Goal: Task Accomplishment & Management: Use online tool/utility

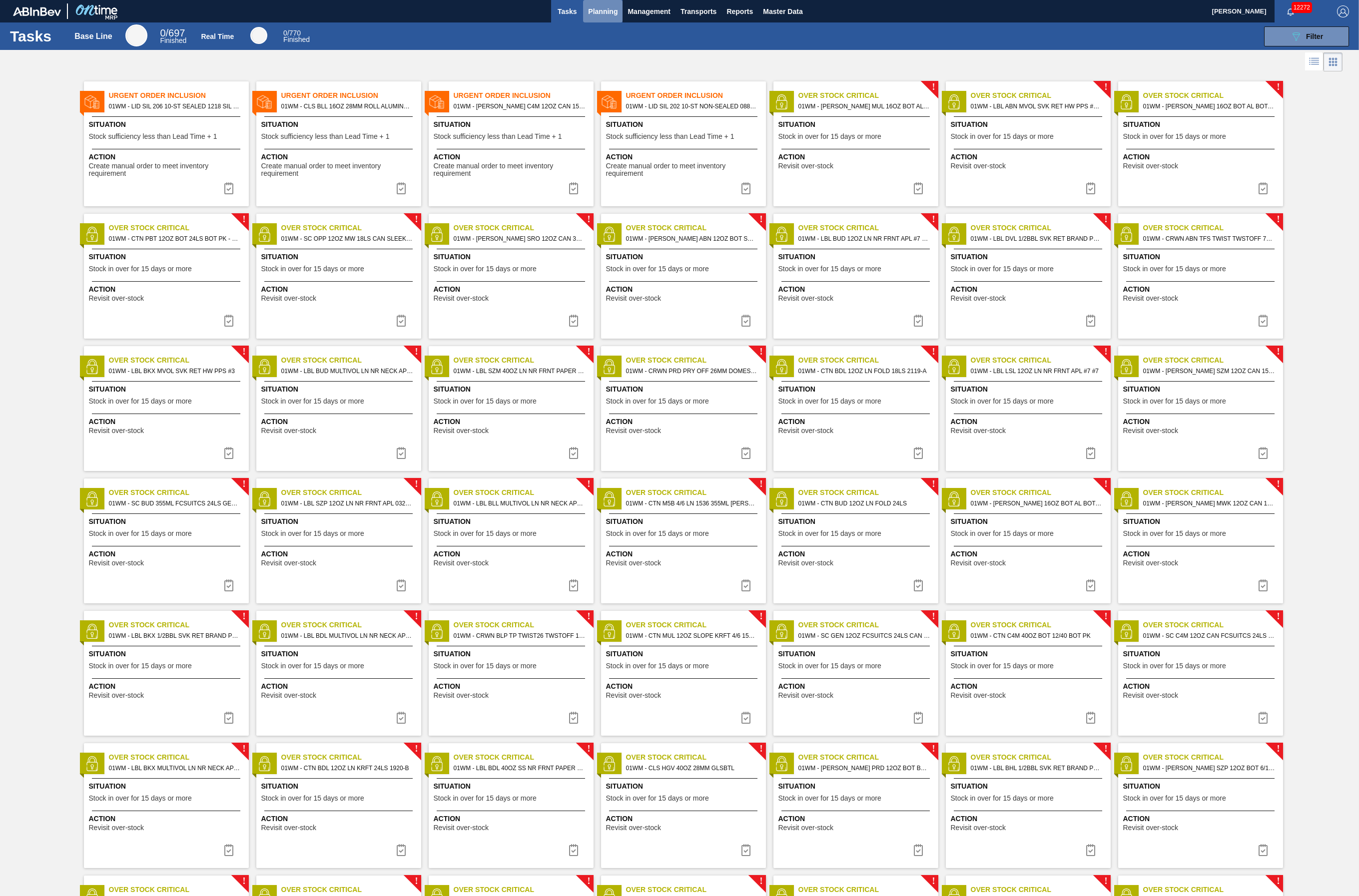
click at [604, 10] on span "Planning" at bounding box center [603, 11] width 30 height 12
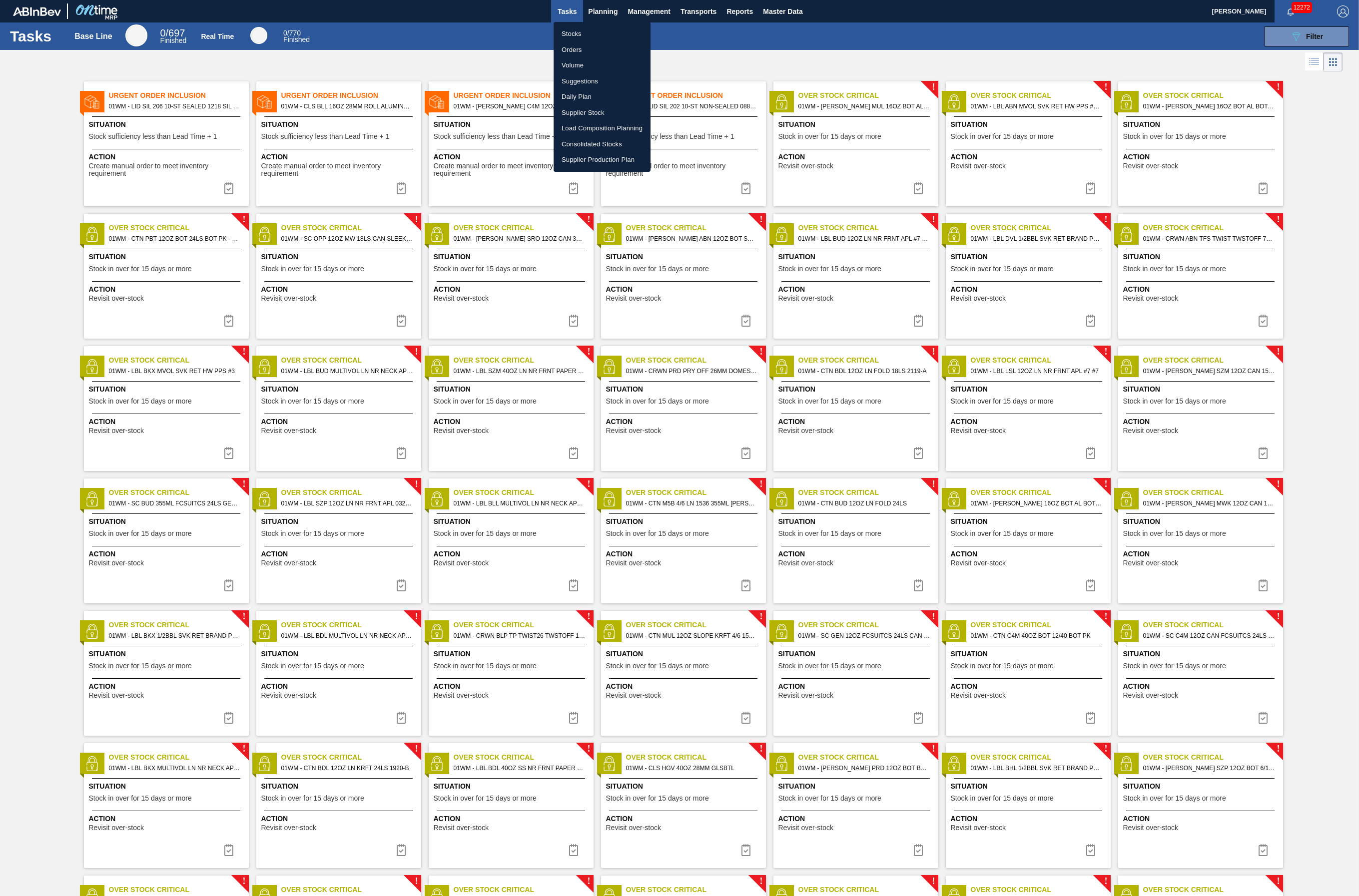
click at [599, 125] on li "Load Composition Planning" at bounding box center [603, 128] width 97 height 16
checkbox input "true"
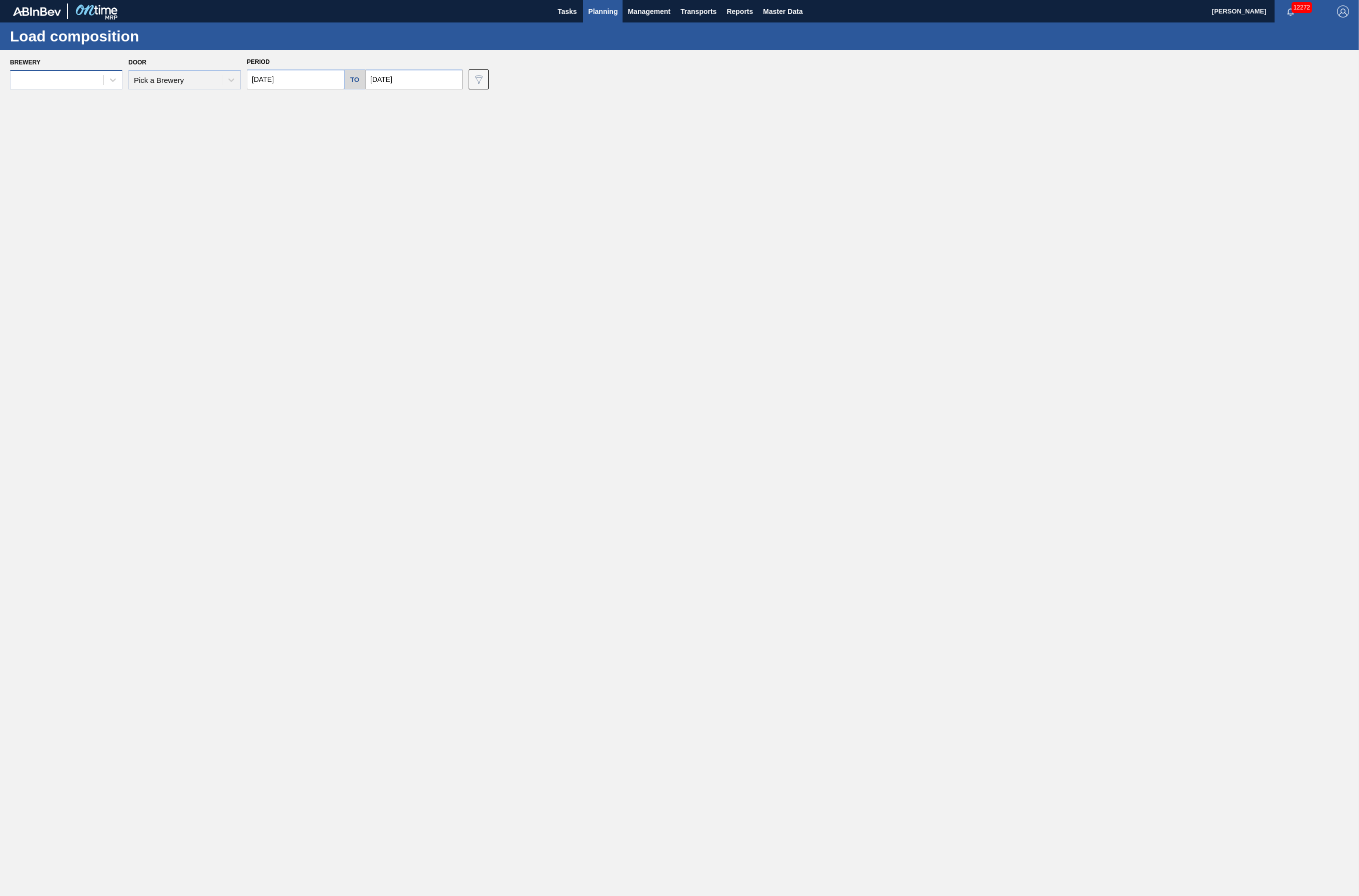
click at [97, 82] on div at bounding box center [56, 80] width 93 height 15
click at [75, 233] on div "01WM - Williamsburg Brewery" at bounding box center [66, 232] width 112 height 18
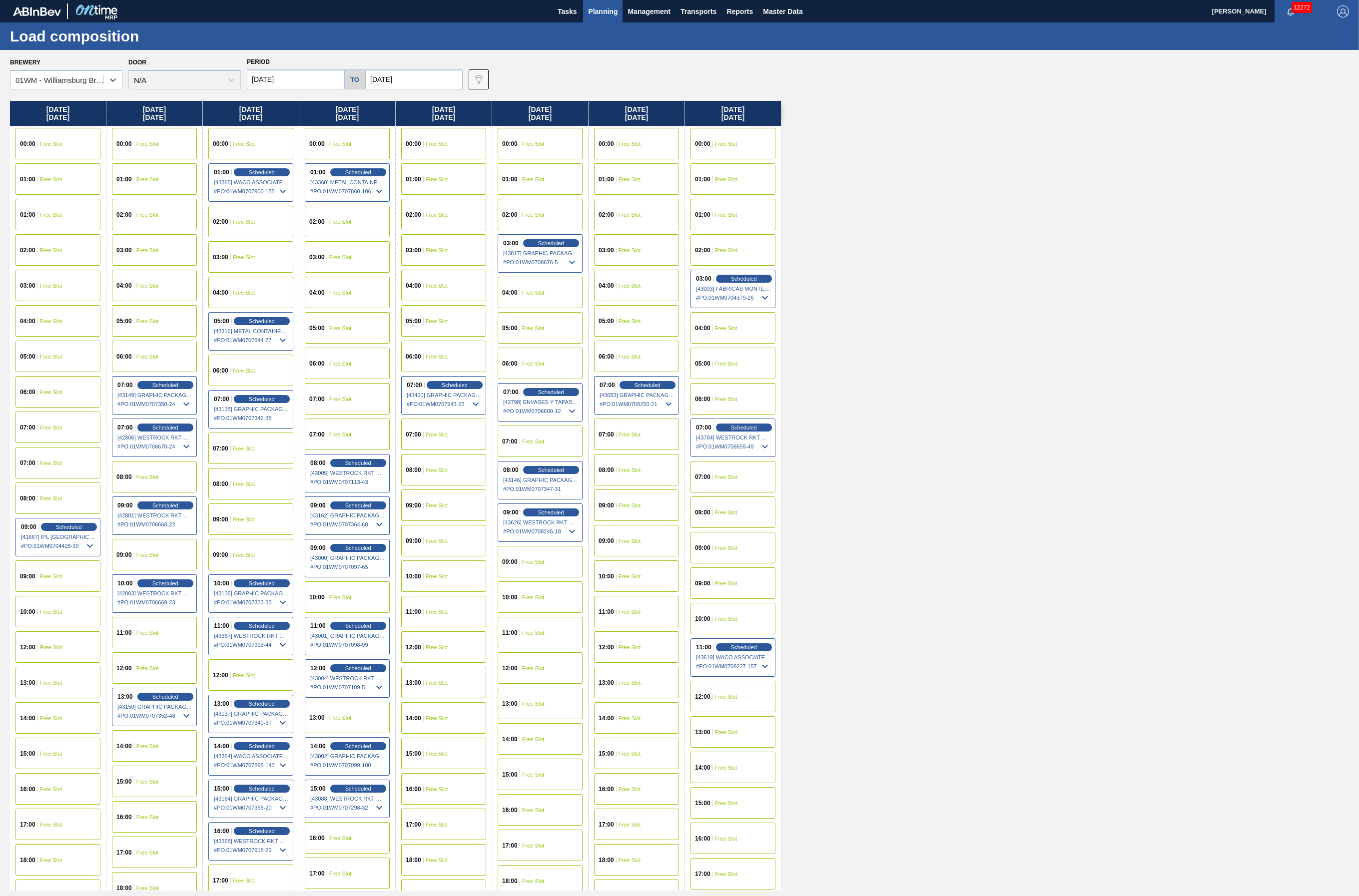
click at [420, 187] on div "01:00 Free Slot" at bounding box center [444, 179] width 85 height 31
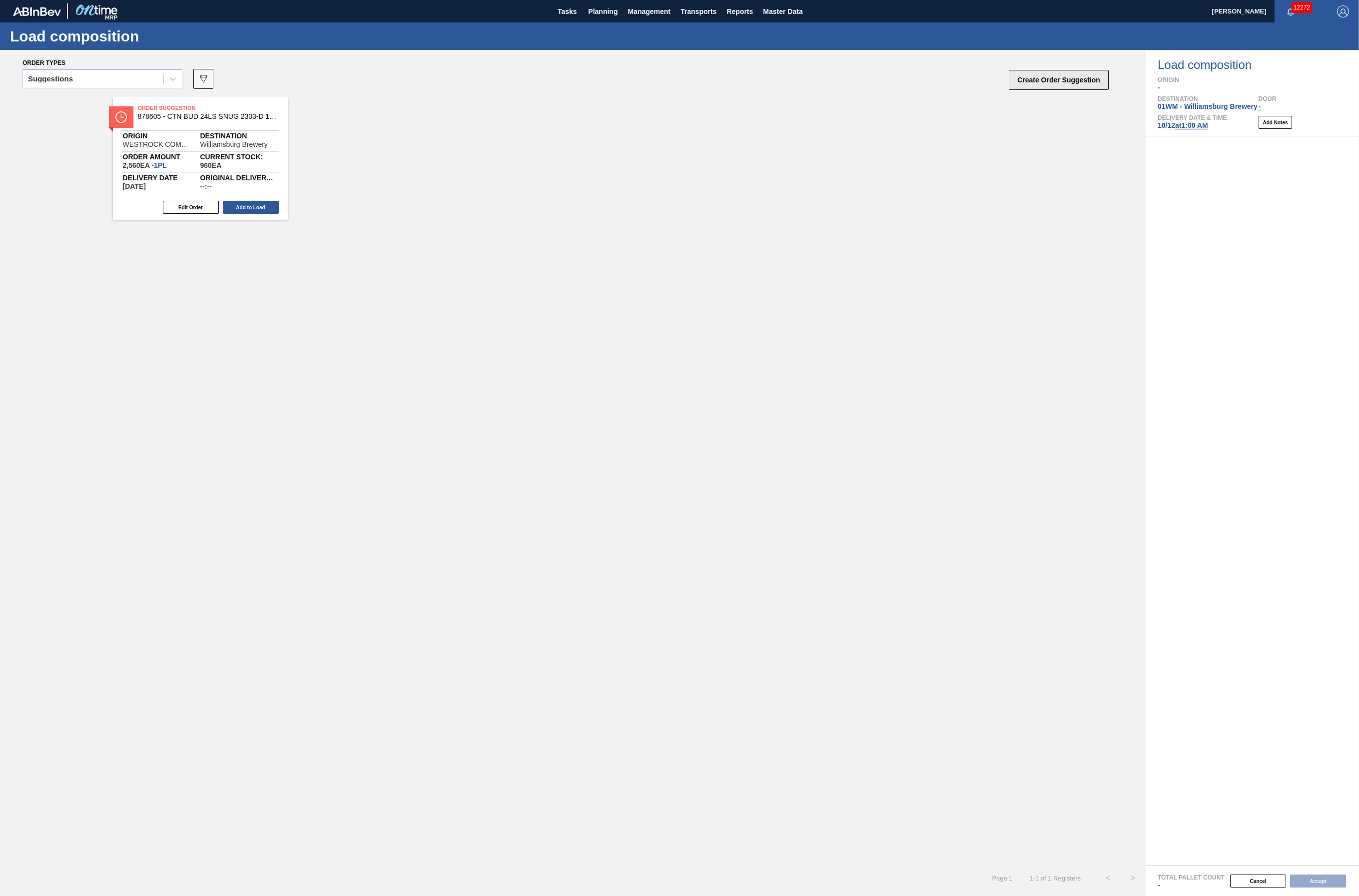
click at [1019, 76] on button "Create Order Suggestion" at bounding box center [1059, 80] width 100 height 20
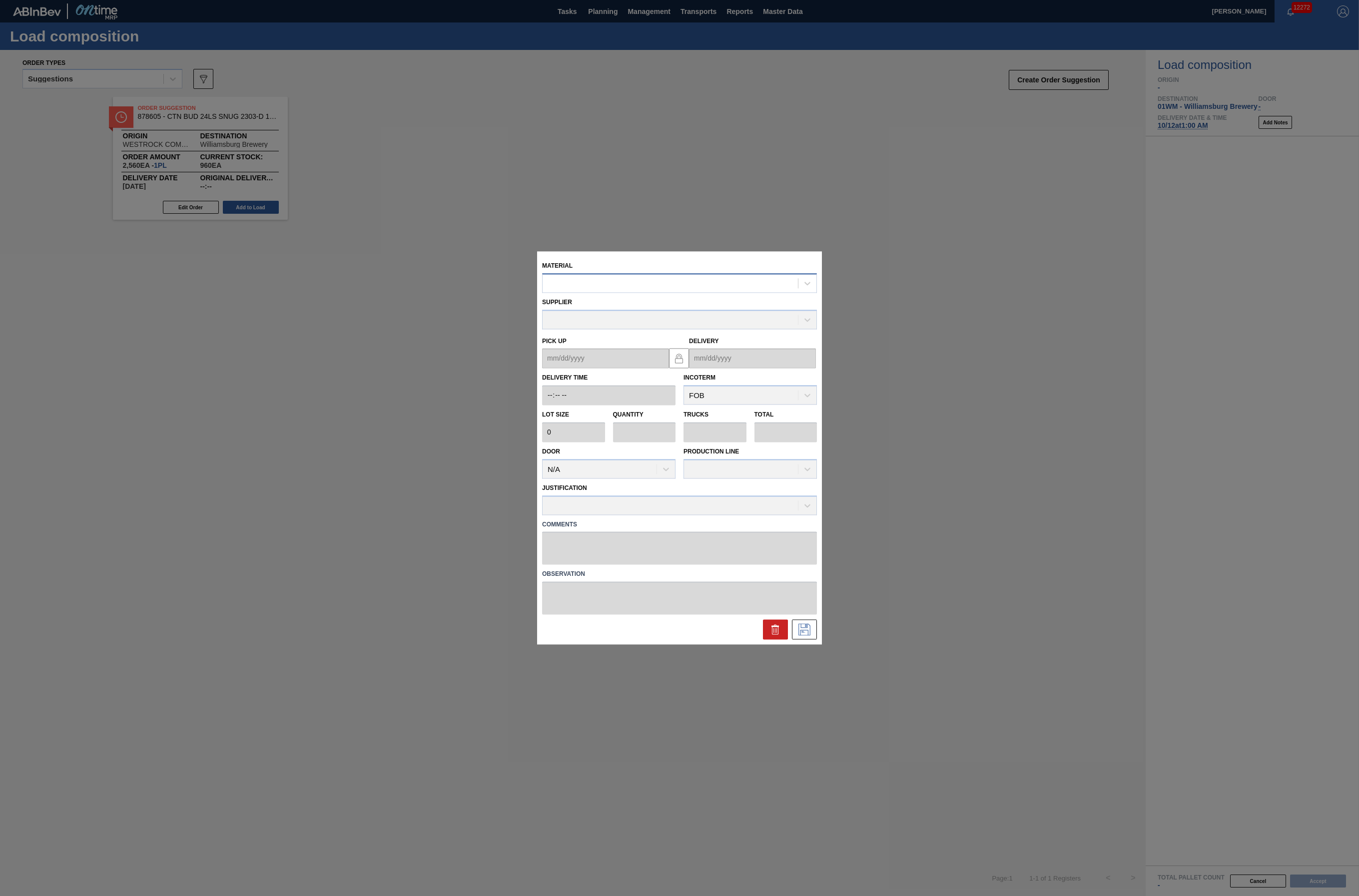
click at [598, 280] on div at bounding box center [670, 283] width 255 height 15
type input "600276"
click at [582, 316] on div "000000000000600276 - CLS MUL 28MM 16OZ 0220 ALUM ROLL STD ALU" at bounding box center [679, 307] width 274 height 18
type input "120,000"
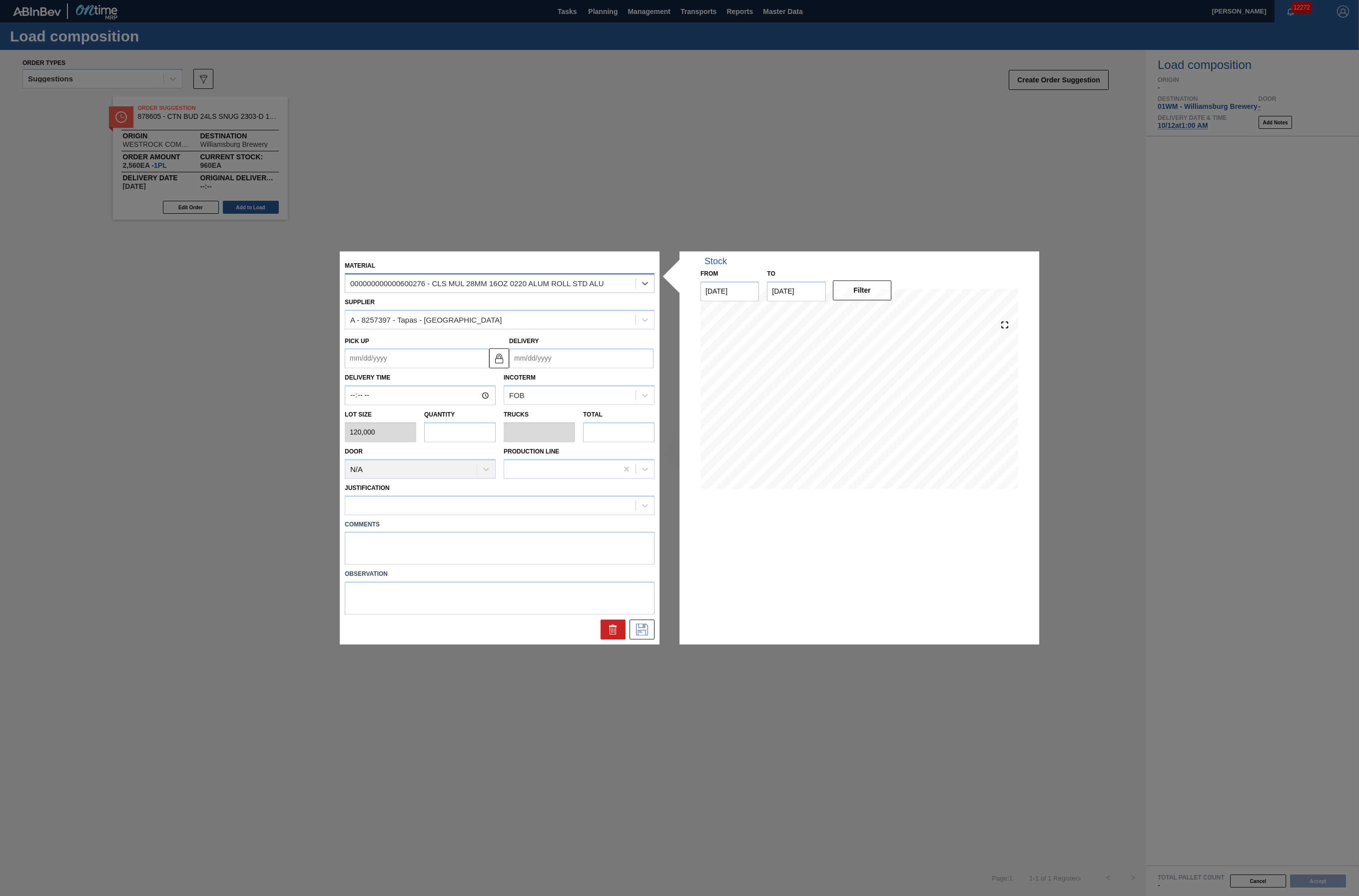
click at [462, 290] on div "000000000000600276 - CLS MUL 28MM 16OZ 0220 ALUM ROLL STD ALU" at bounding box center [491, 283] width 290 height 15
type input "631693"
click at [578, 305] on div "000000000000631693 - CRWN PBT TP TWIST26 GEN 0225 1458-H TWST" at bounding box center [499, 307] width 310 height 18
type input "420,000"
click at [439, 362] on up "Pick up" at bounding box center [417, 359] width 144 height 20
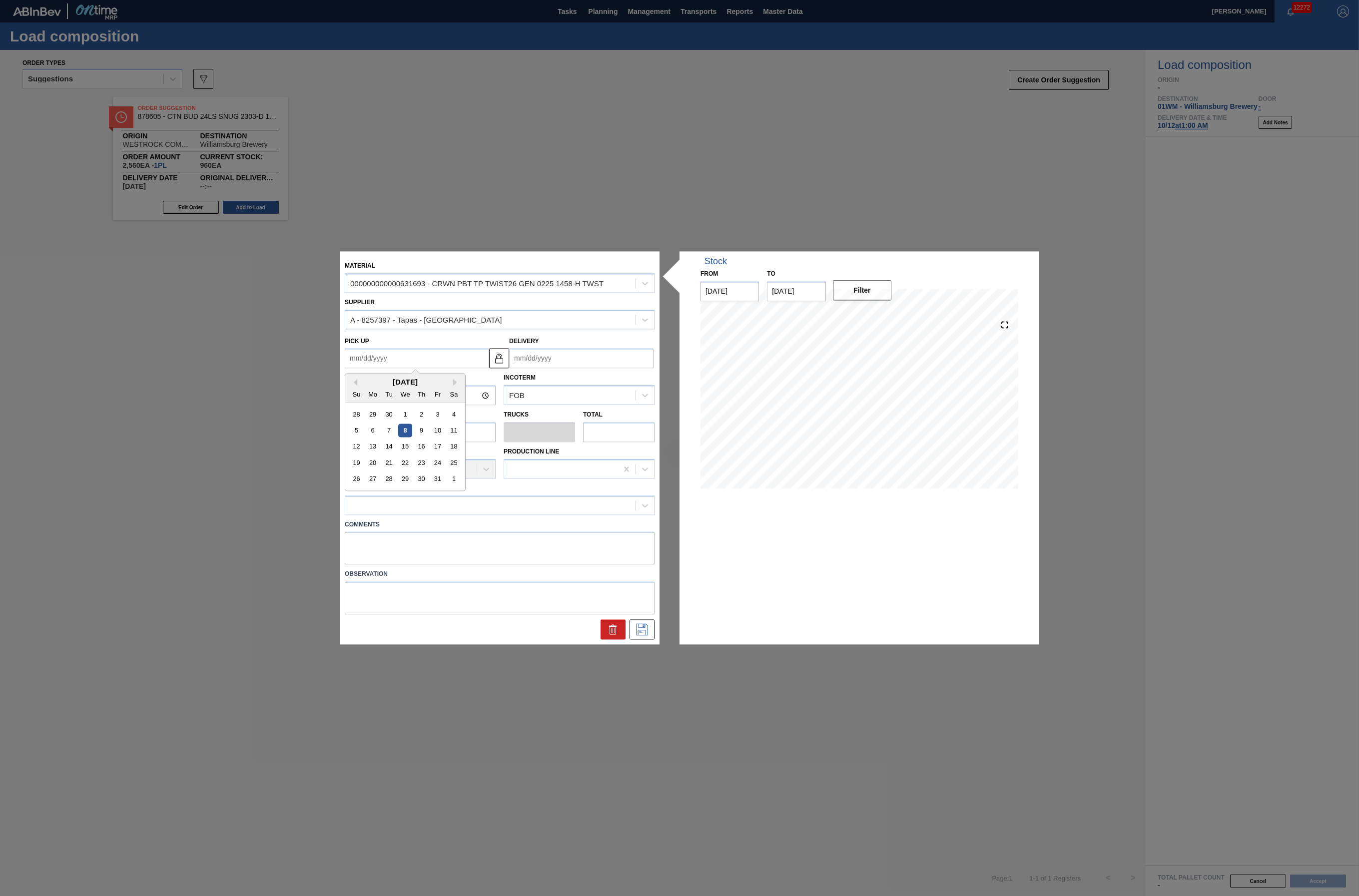
click at [457, 334] on div "Pick up Previous Month Next Month [DATE] Su Mo Tu We Th Fr Sa 28 29 30 1 2 3 4 …" at bounding box center [417, 352] width 144 height 35
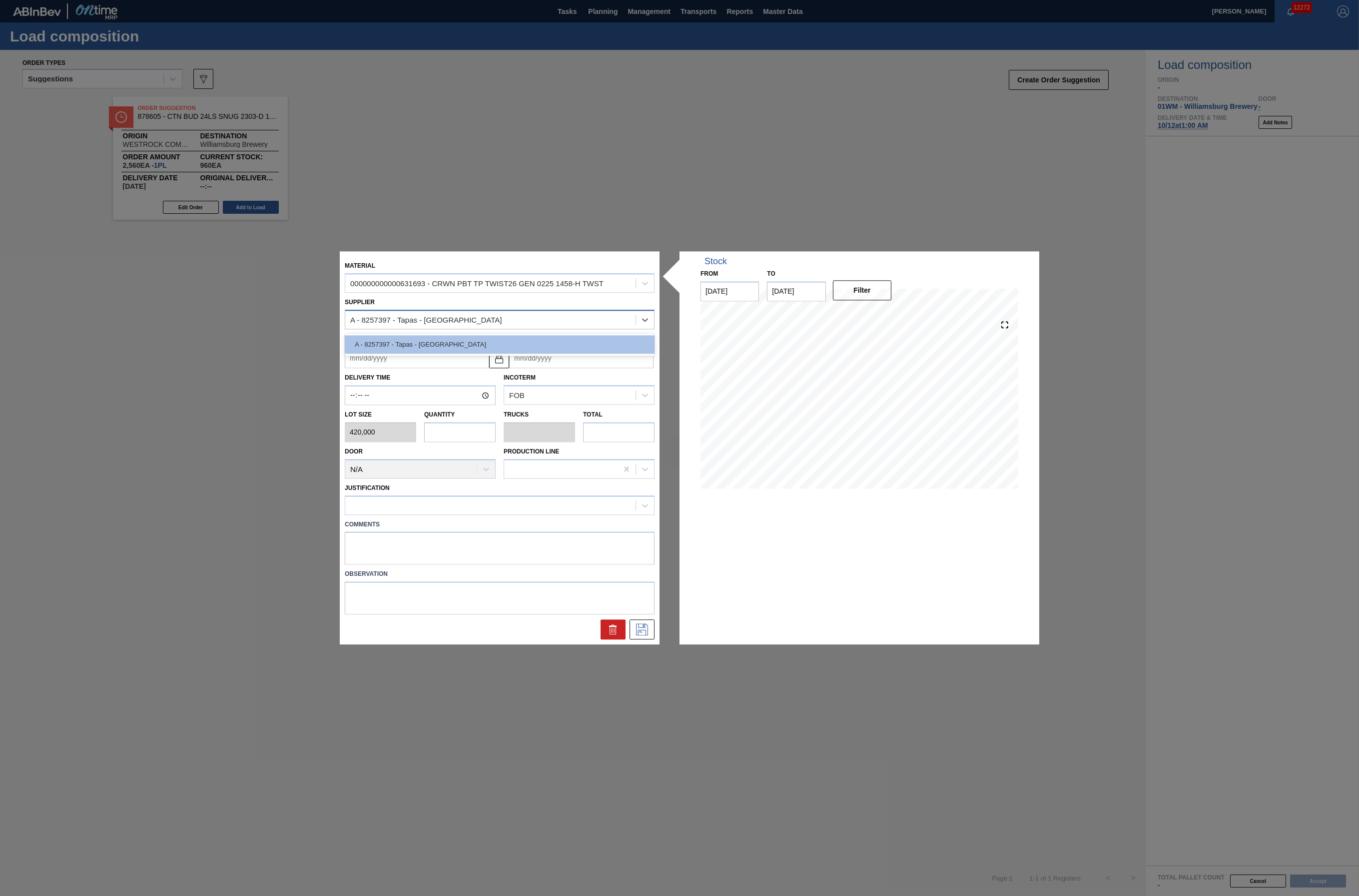
click at [457, 329] on div "A - 8257397 - Tapas - [GEOGRAPHIC_DATA]" at bounding box center [499, 320] width 310 height 19
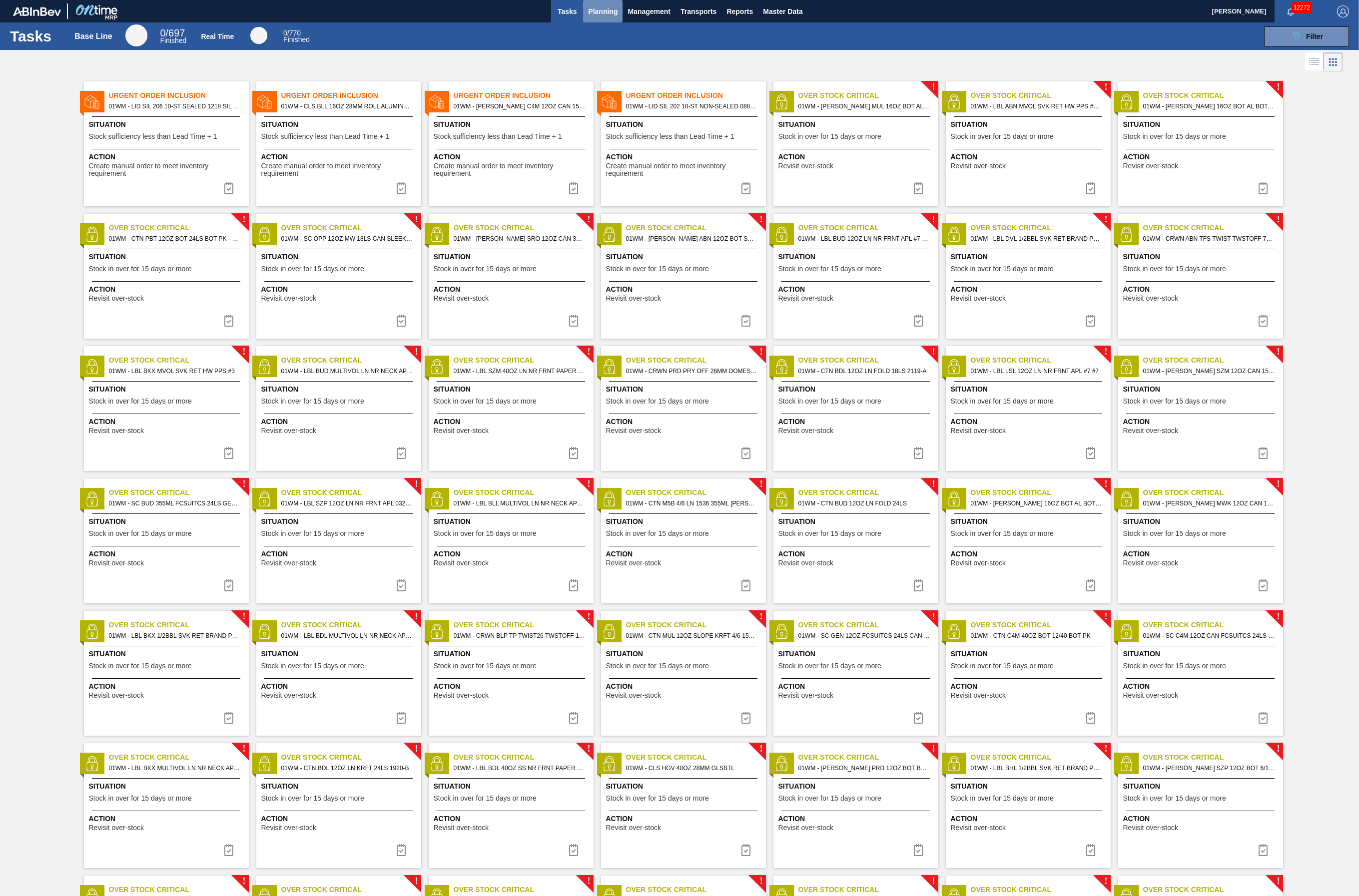
click at [602, 12] on span "Planning" at bounding box center [603, 11] width 30 height 12
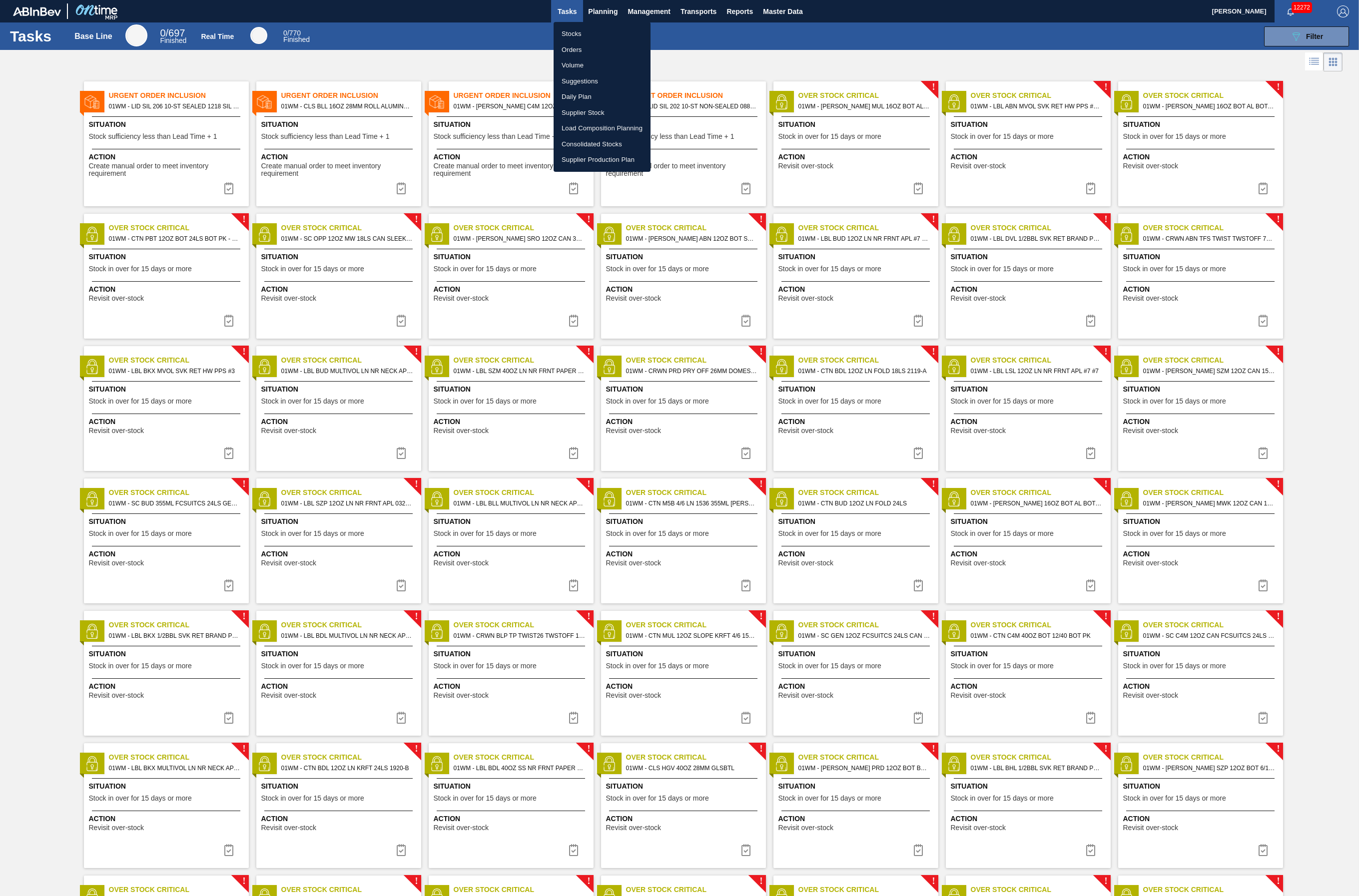
click at [599, 29] on li "Stocks" at bounding box center [603, 34] width 97 height 16
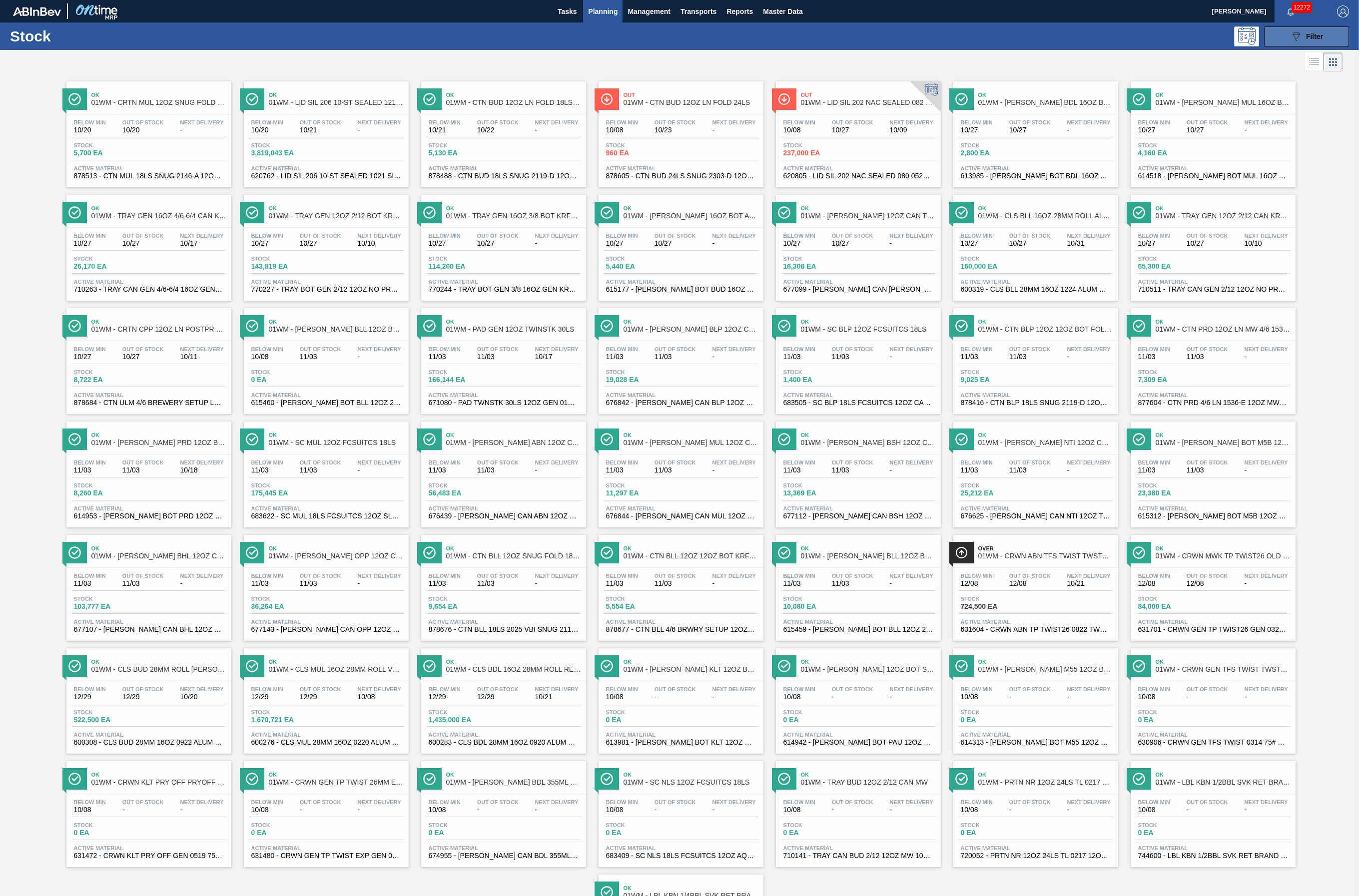
click at [1019, 37] on span "Filter" at bounding box center [1315, 36] width 17 height 8
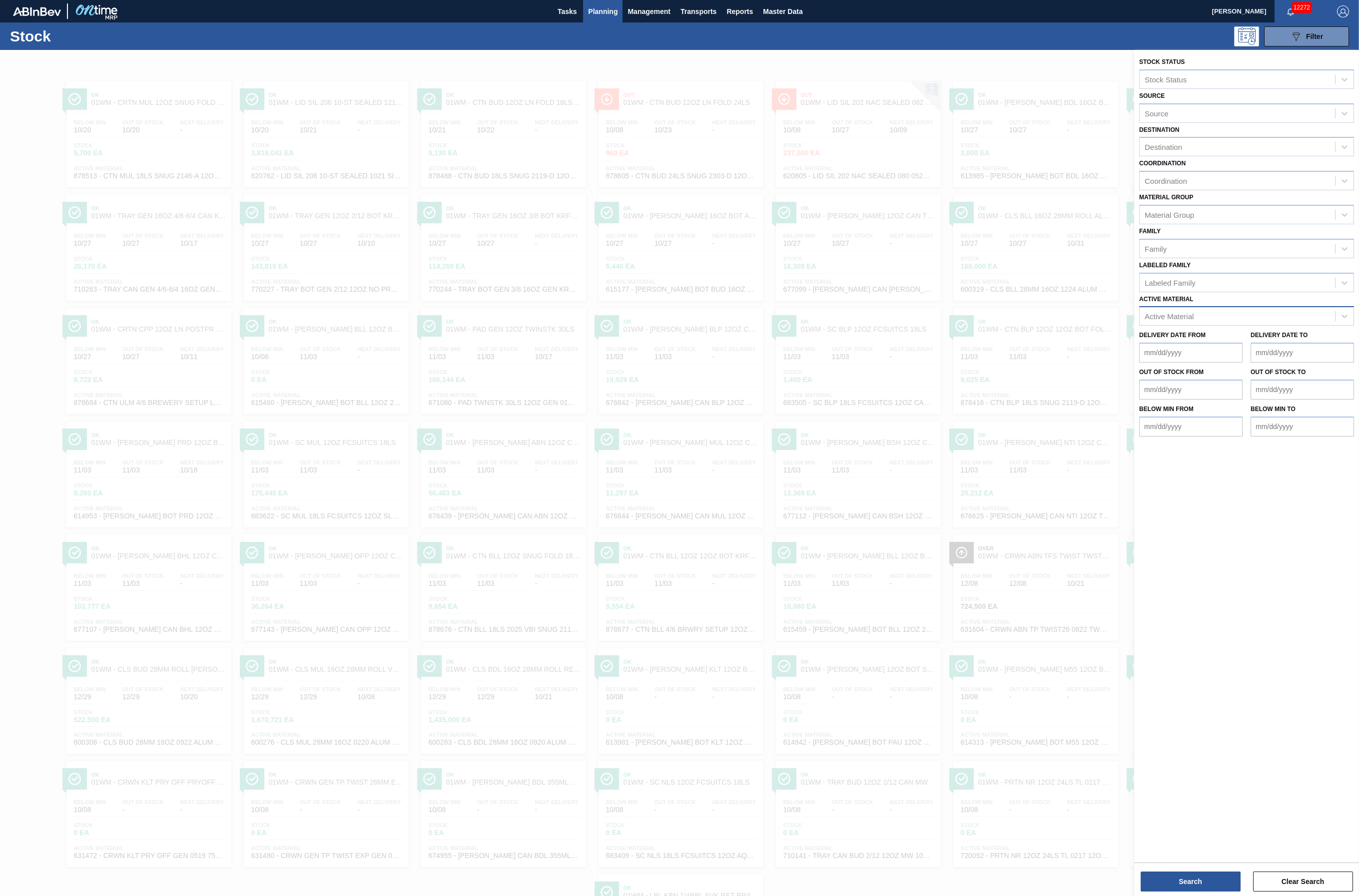
click at [1019, 309] on div "Active Material" at bounding box center [1237, 316] width 195 height 15
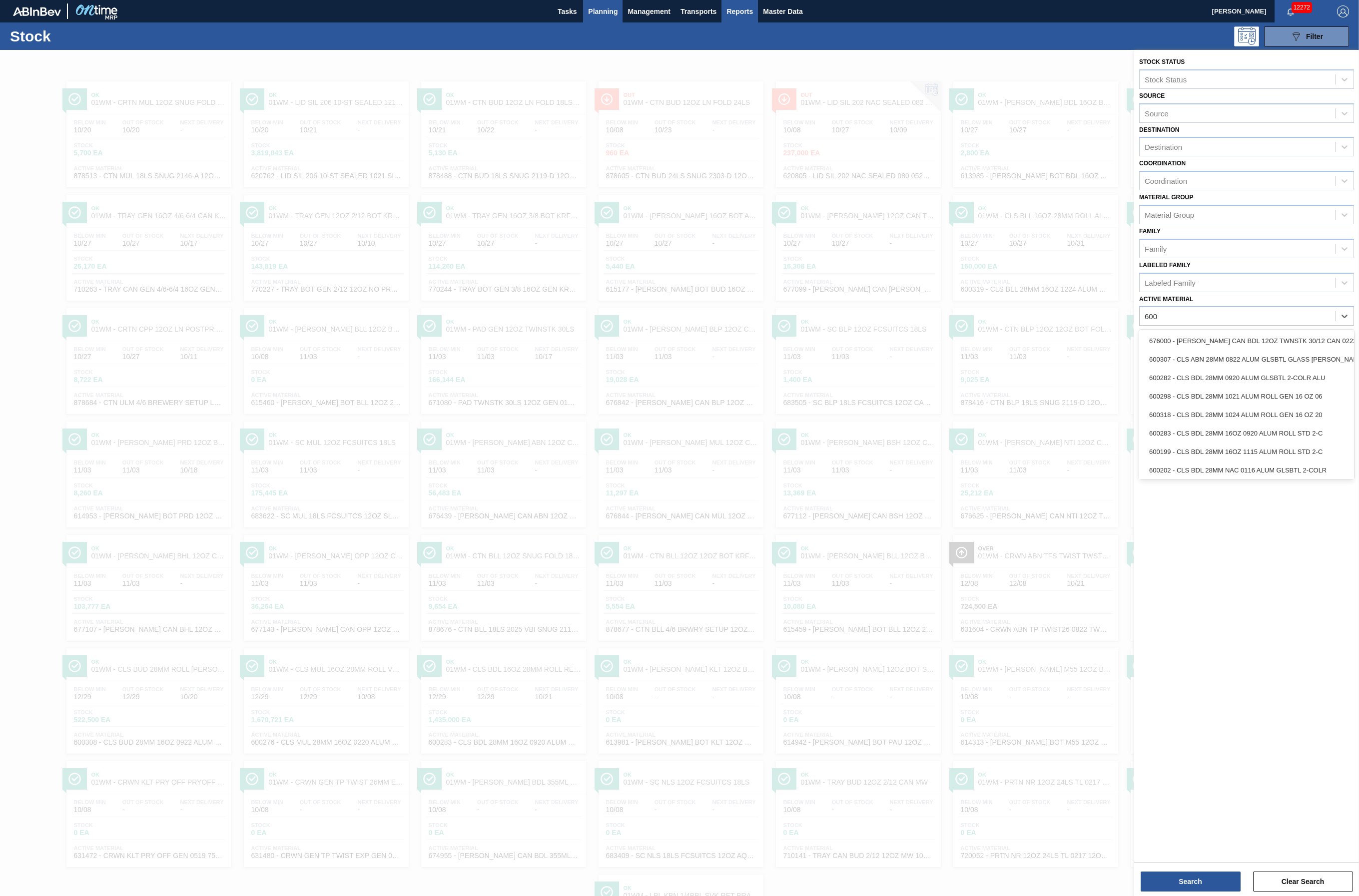
type Material "600"
click at [1019, 316] on div "Active Material" at bounding box center [1237, 316] width 195 height 15
type Material "600276"
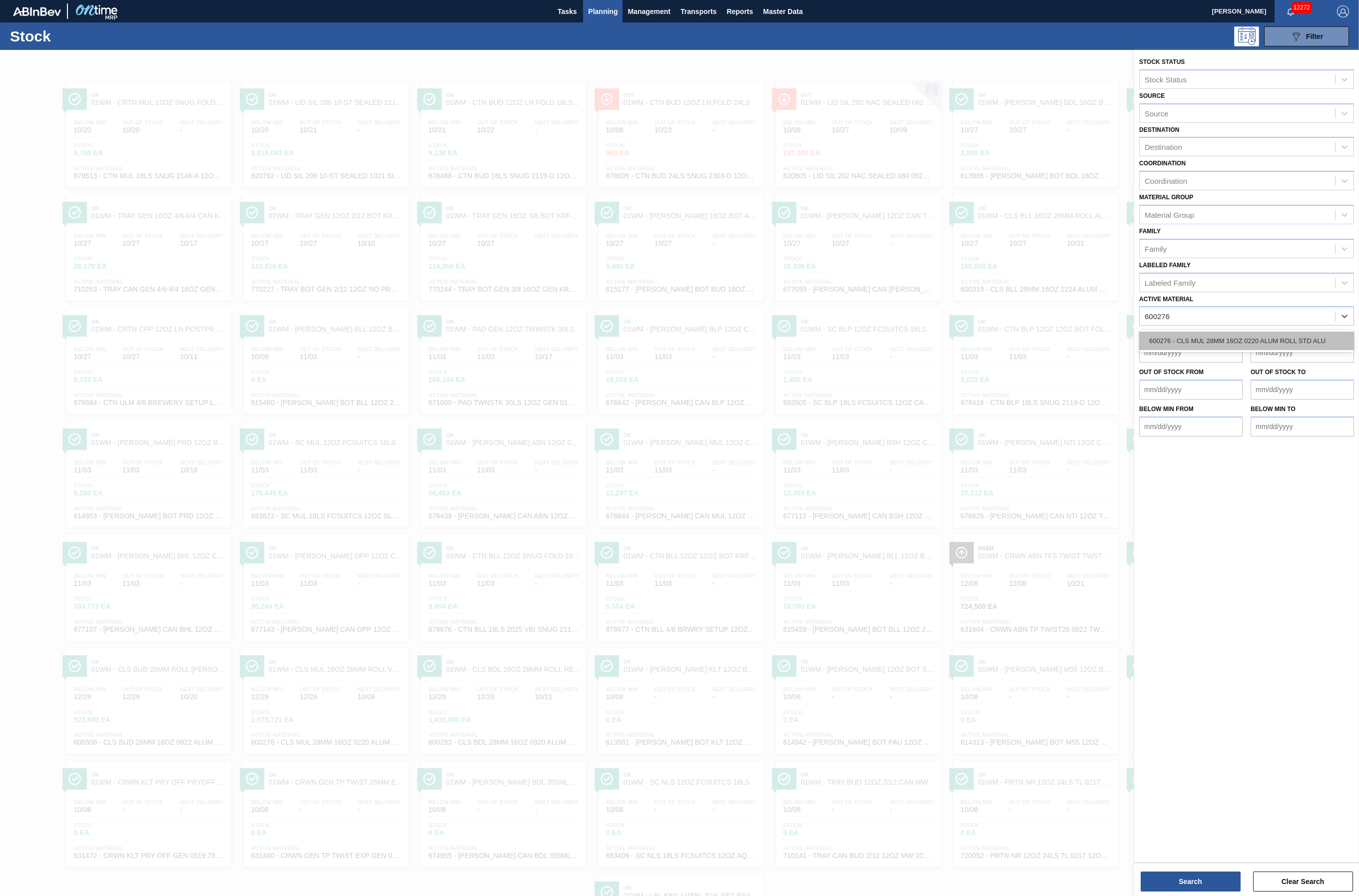
click at [1019, 346] on div "600276 - CLS MUL 28MM 16OZ 0220 ALUM ROLL STD ALU" at bounding box center [1246, 340] width 214 height 18
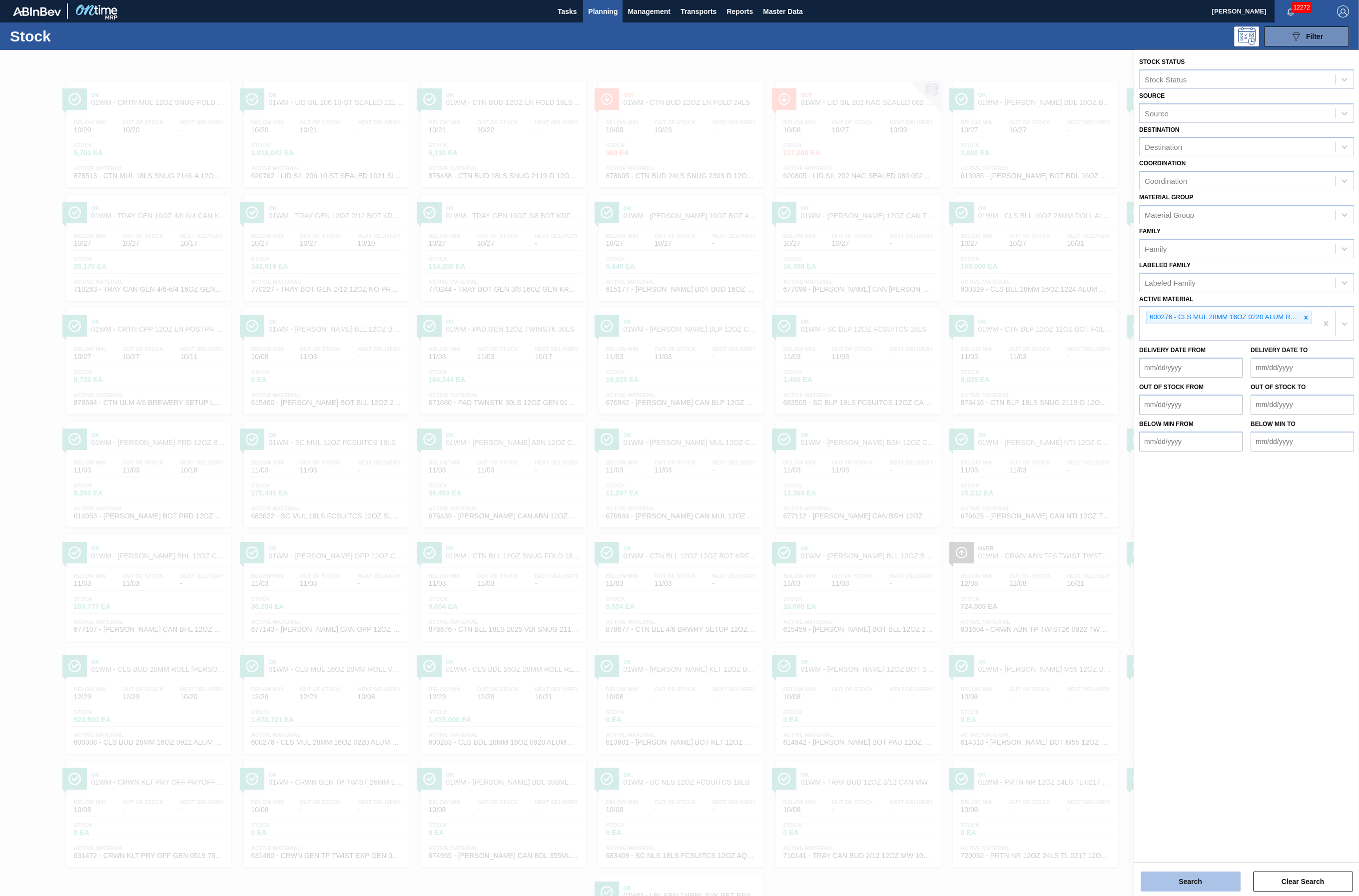
click at [1019, 672] on button "Search" at bounding box center [1191, 881] width 100 height 20
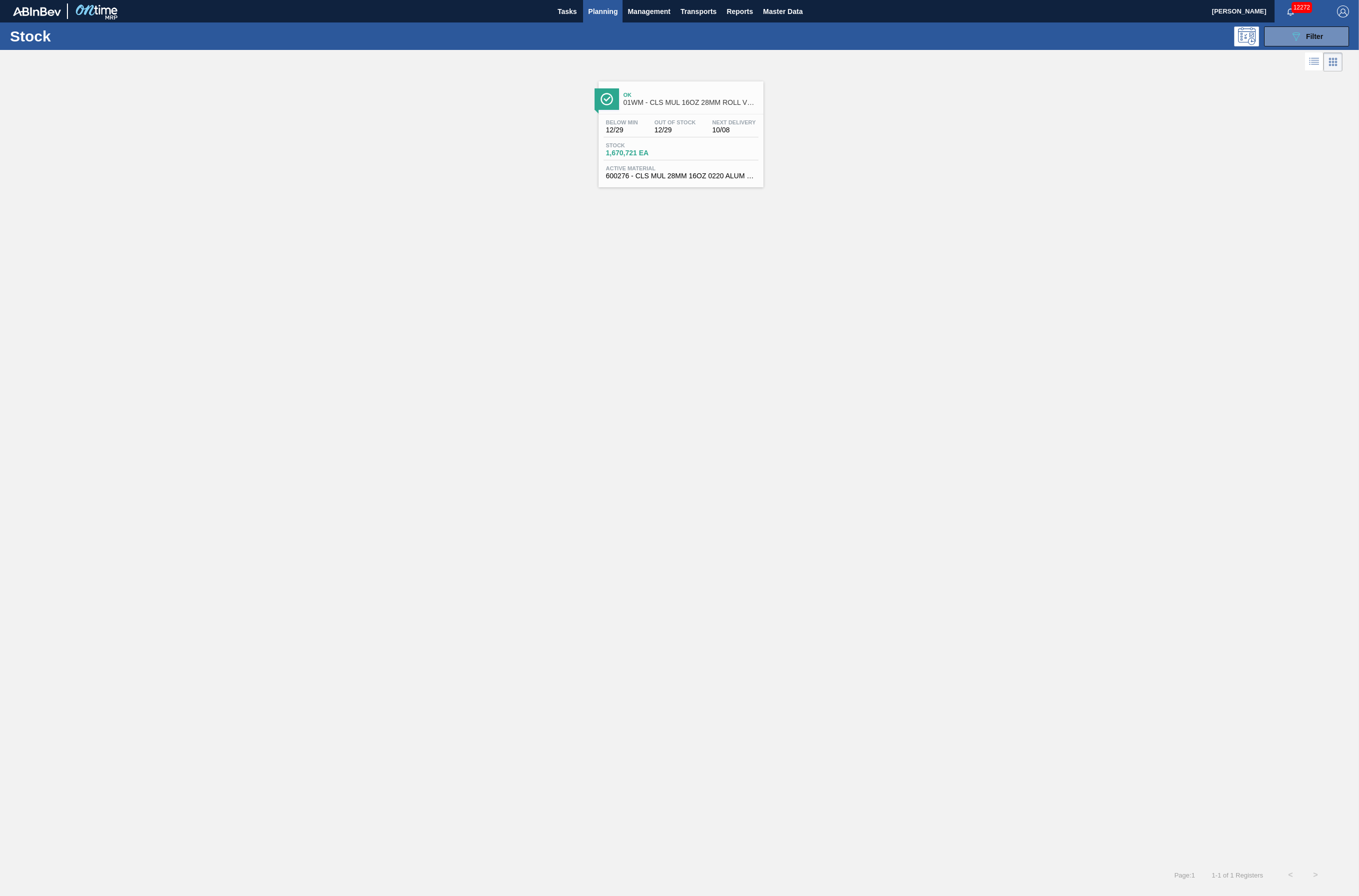
click at [654, 87] on div "Ok 01WM - CLS MUL 16OZ 28MM ROLL VBI REFRESH - PROJECT SWOOSH" at bounding box center [681, 98] width 165 height 23
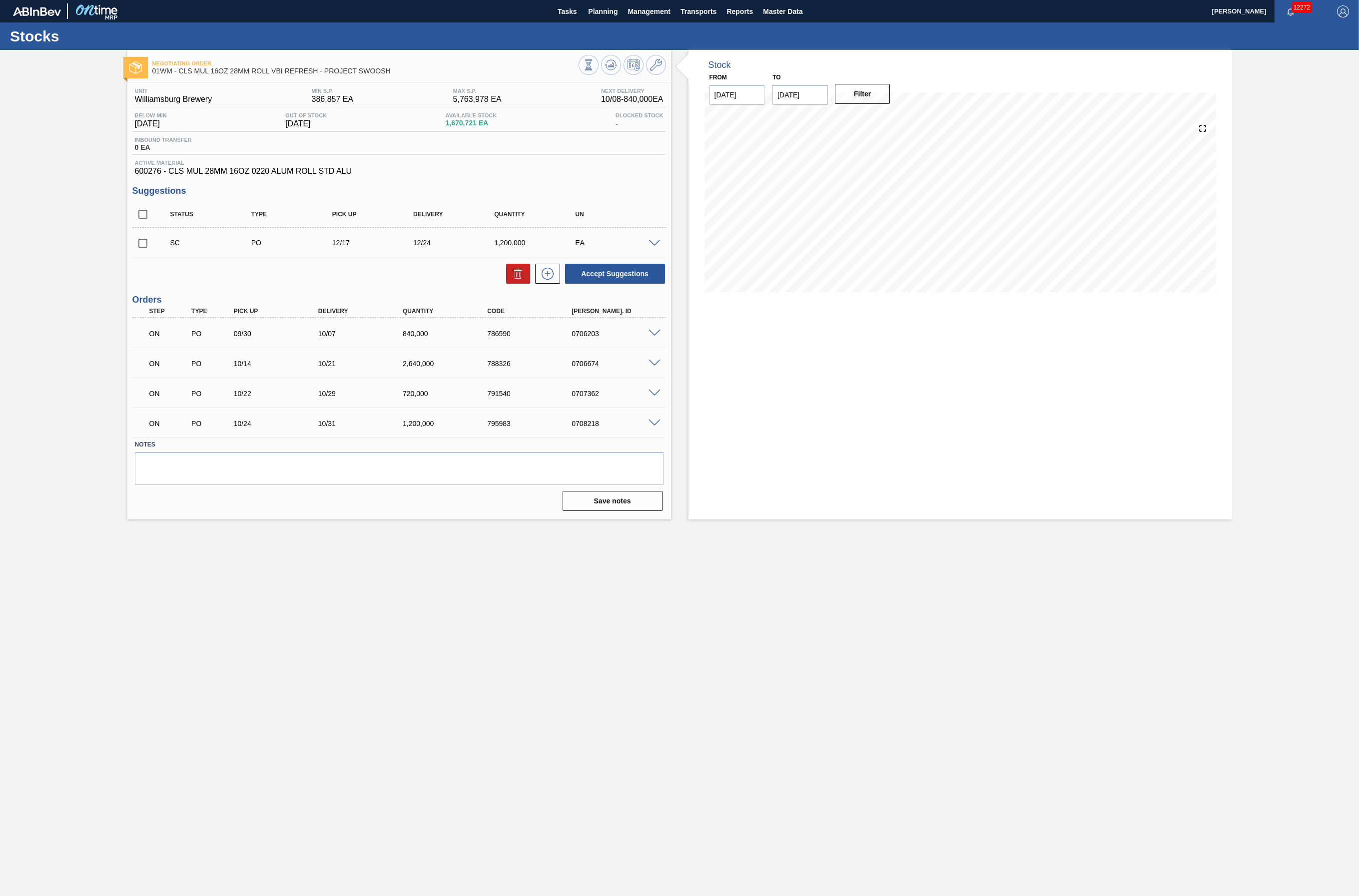
click at [649, 330] on span at bounding box center [655, 333] width 12 height 8
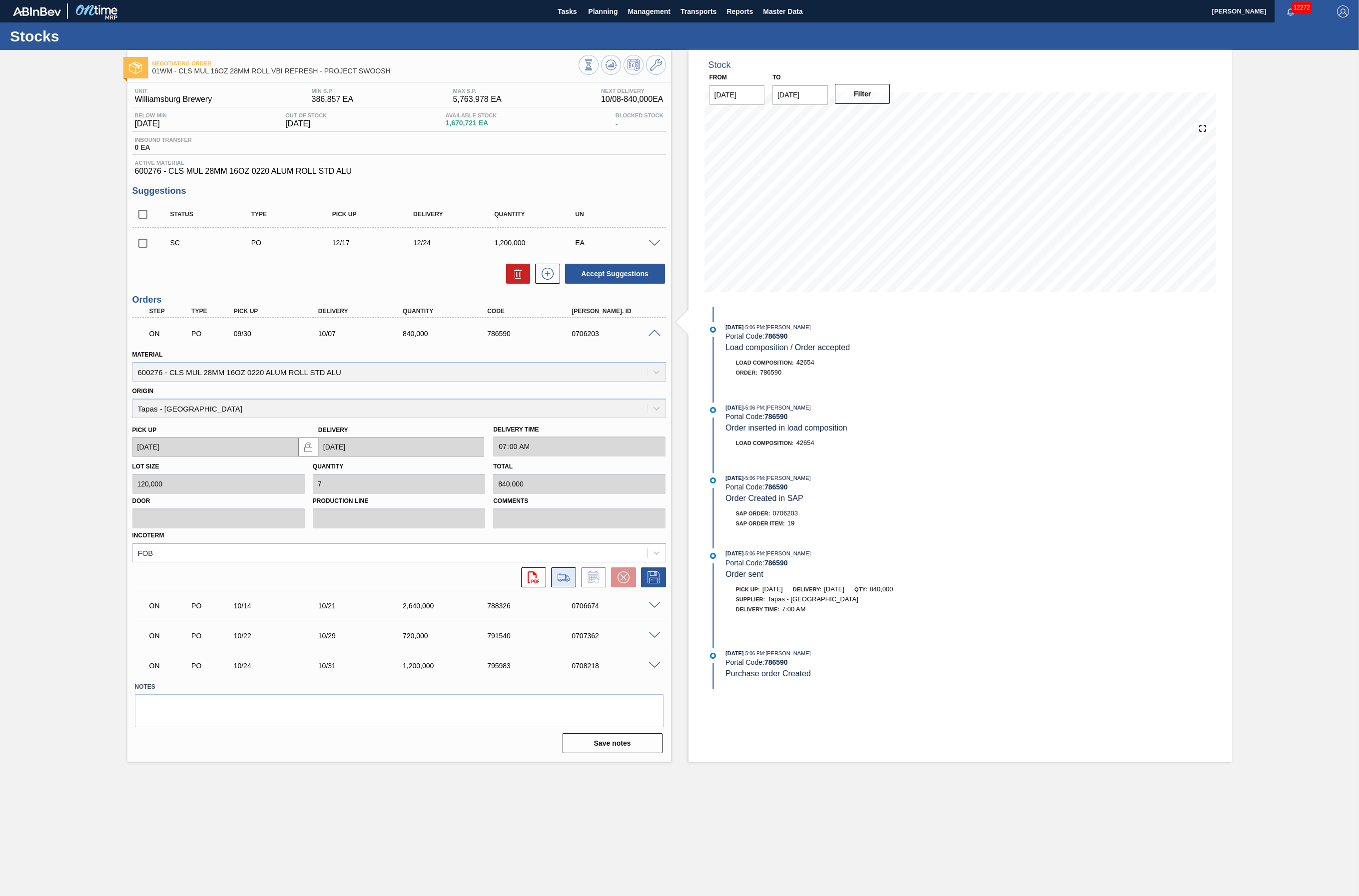
click at [564, 581] on icon at bounding box center [564, 577] width 16 height 12
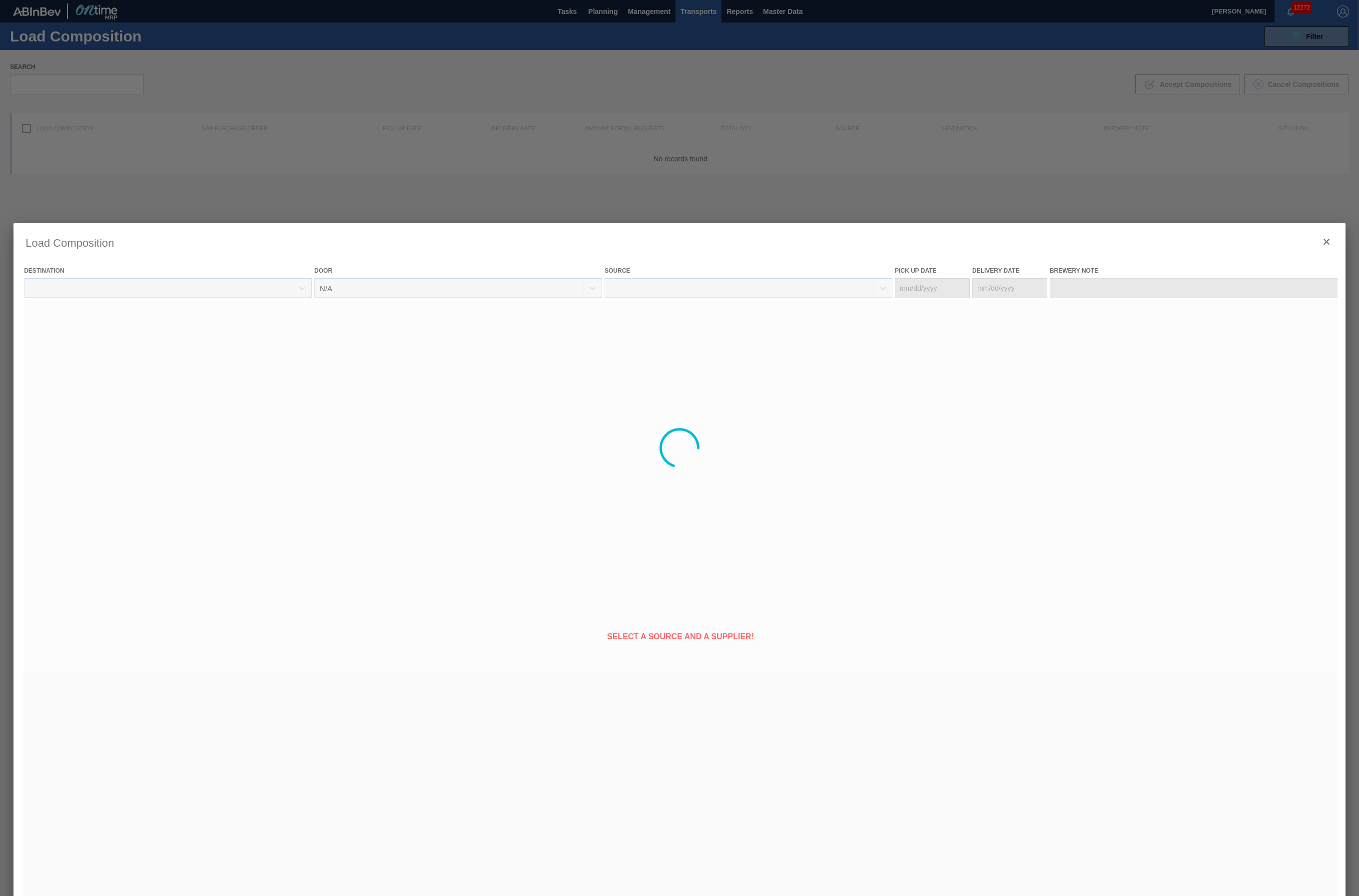
type Date "[DATE]"
